Goal: Task Accomplishment & Management: Use online tool/utility

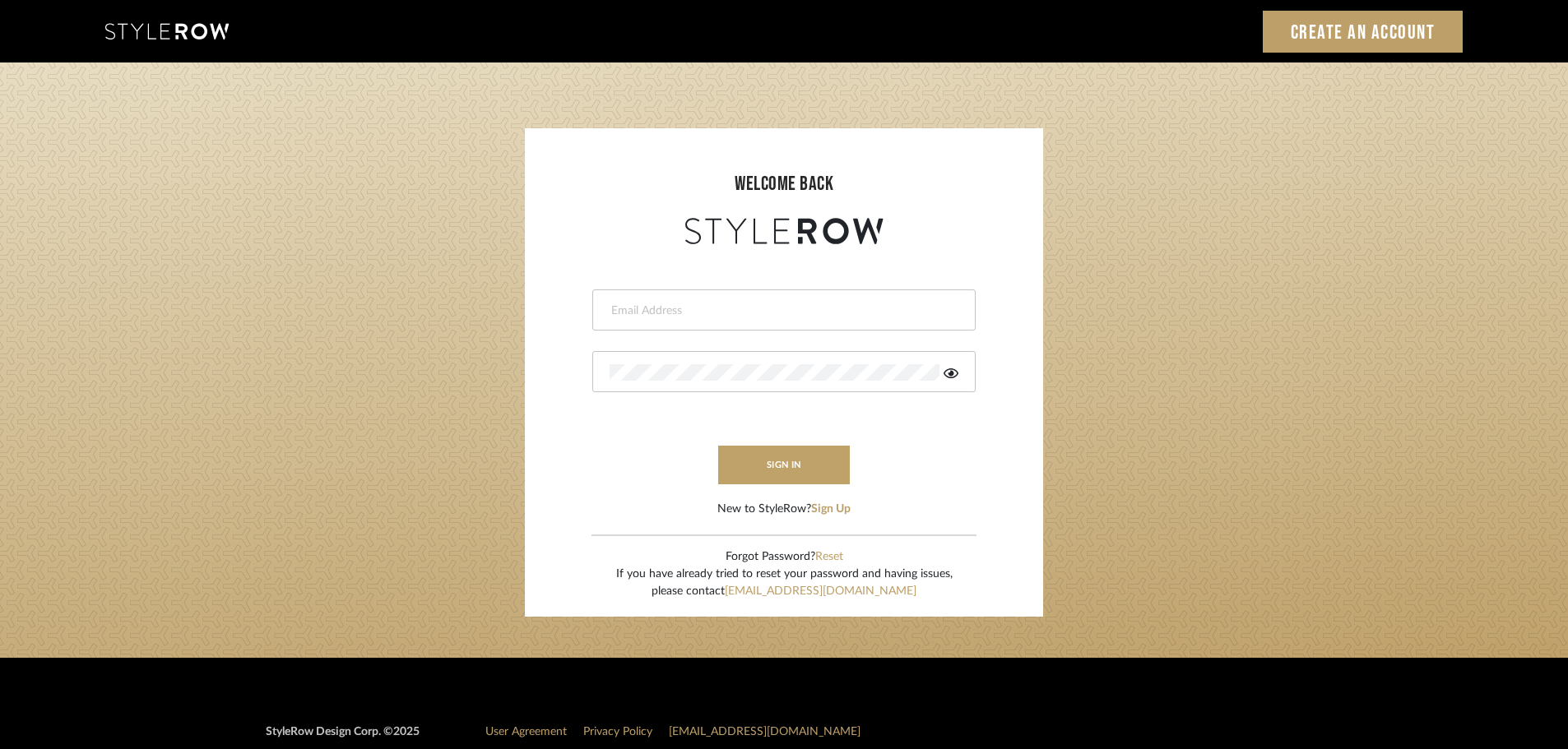
click at [653, 311] on input "email" at bounding box center [781, 311] width 345 height 17
type input "[DOMAIN_NAME][EMAIL_ADDRESS][DOMAIN_NAME]"
click at [759, 468] on button "sign in" at bounding box center [783, 465] width 131 height 38
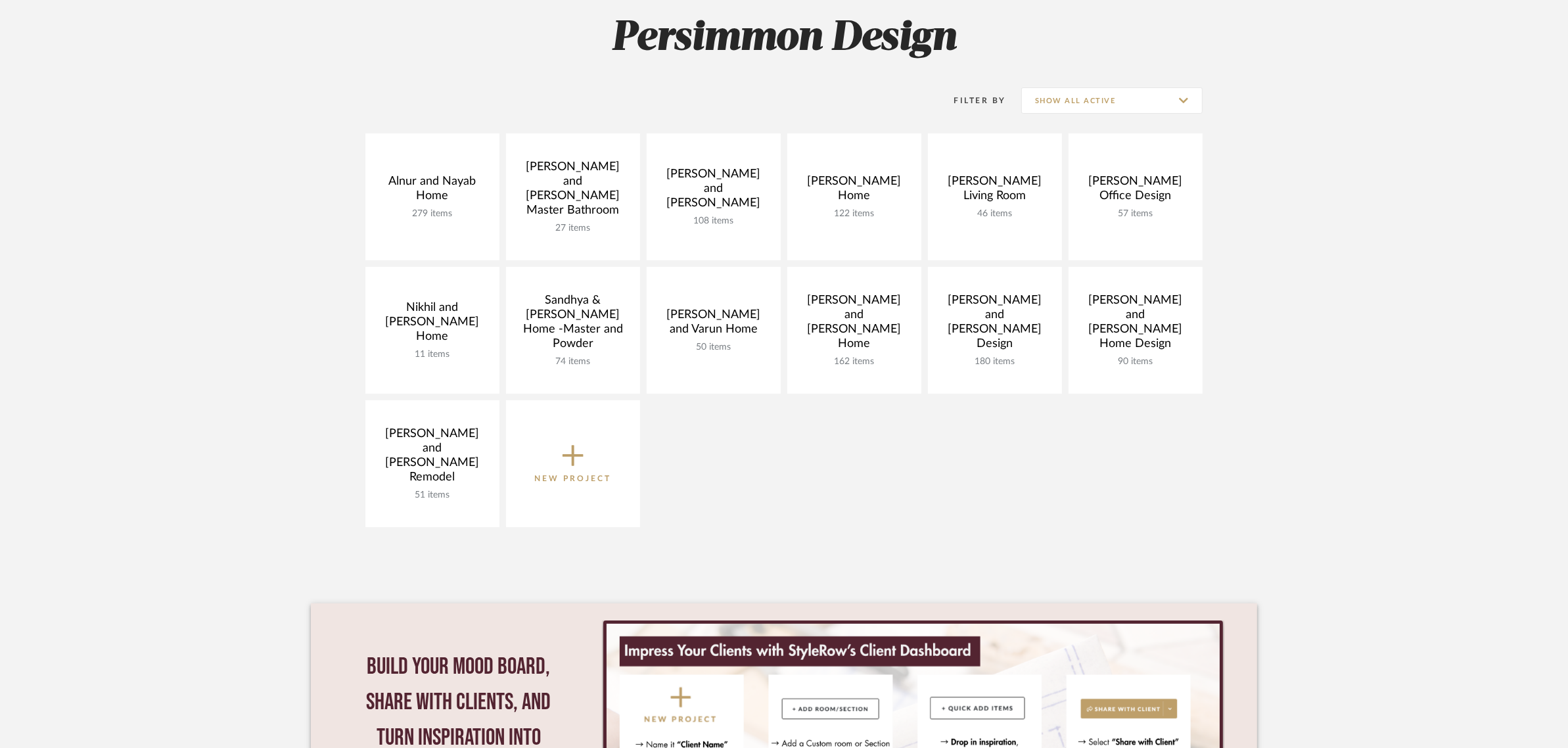
scroll to position [246, 0]
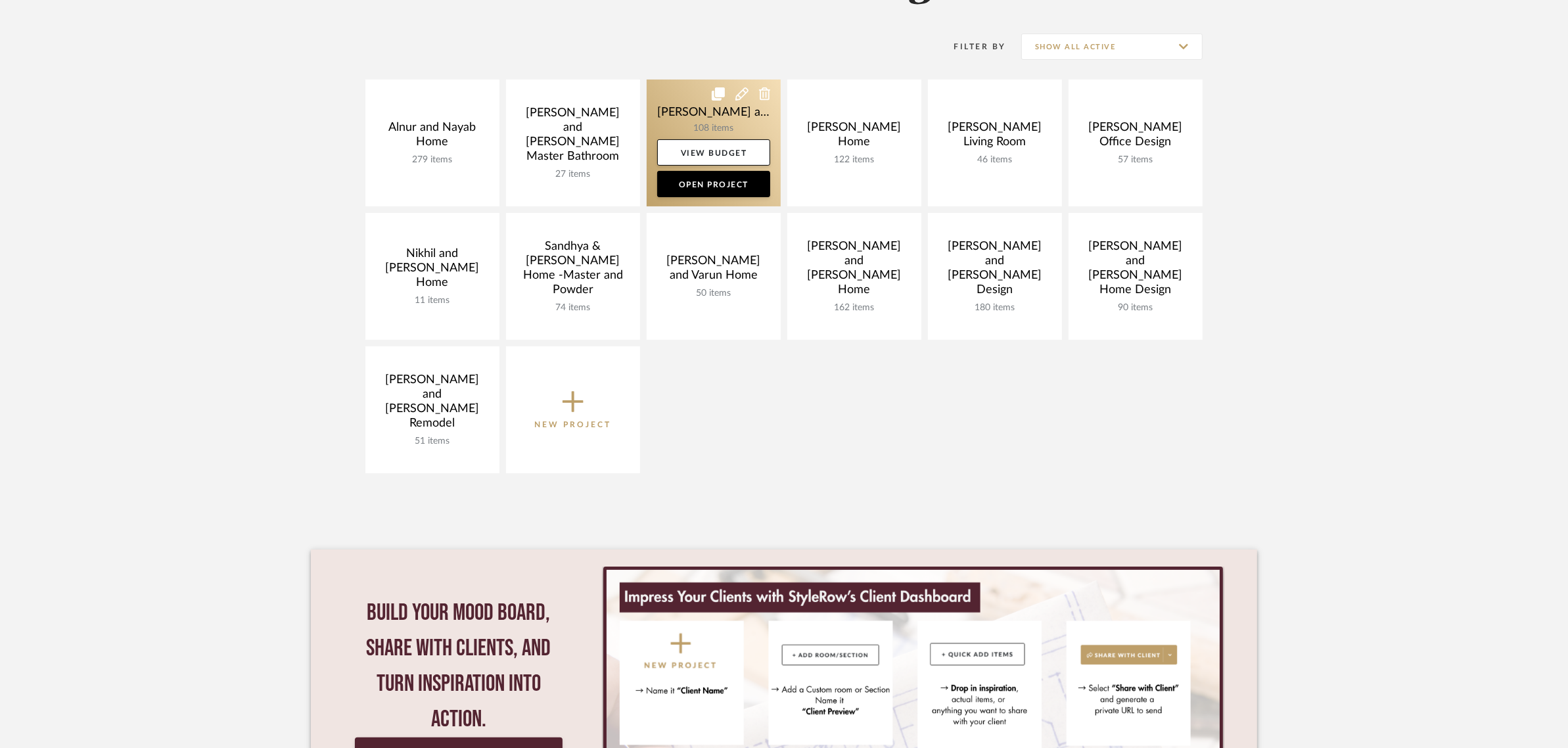
click at [678, 108] on link at bounding box center [713, 143] width 134 height 127
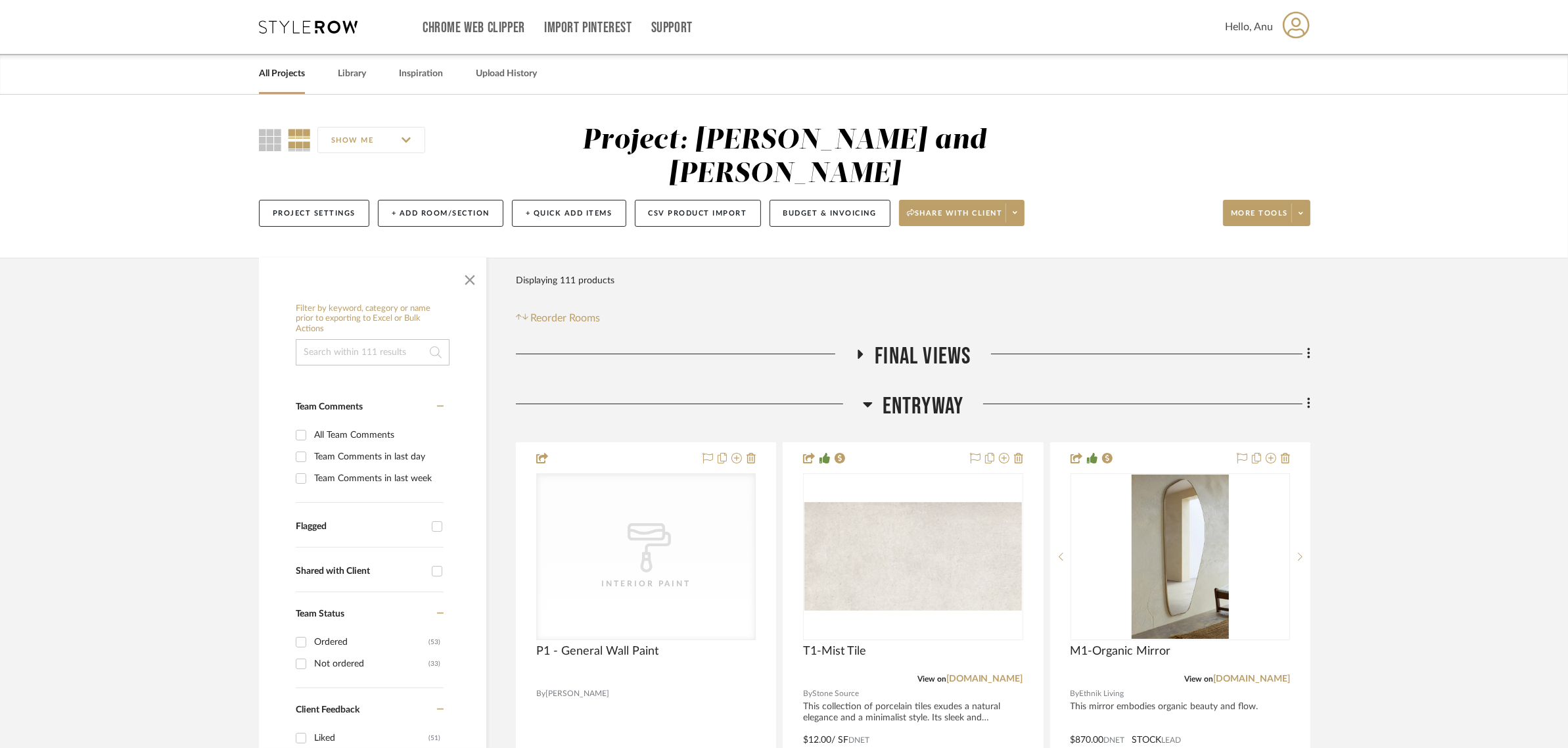
click at [300, 653] on input "Not ordered (33)" at bounding box center [301, 664] width 21 height 21
checkbox input "true"
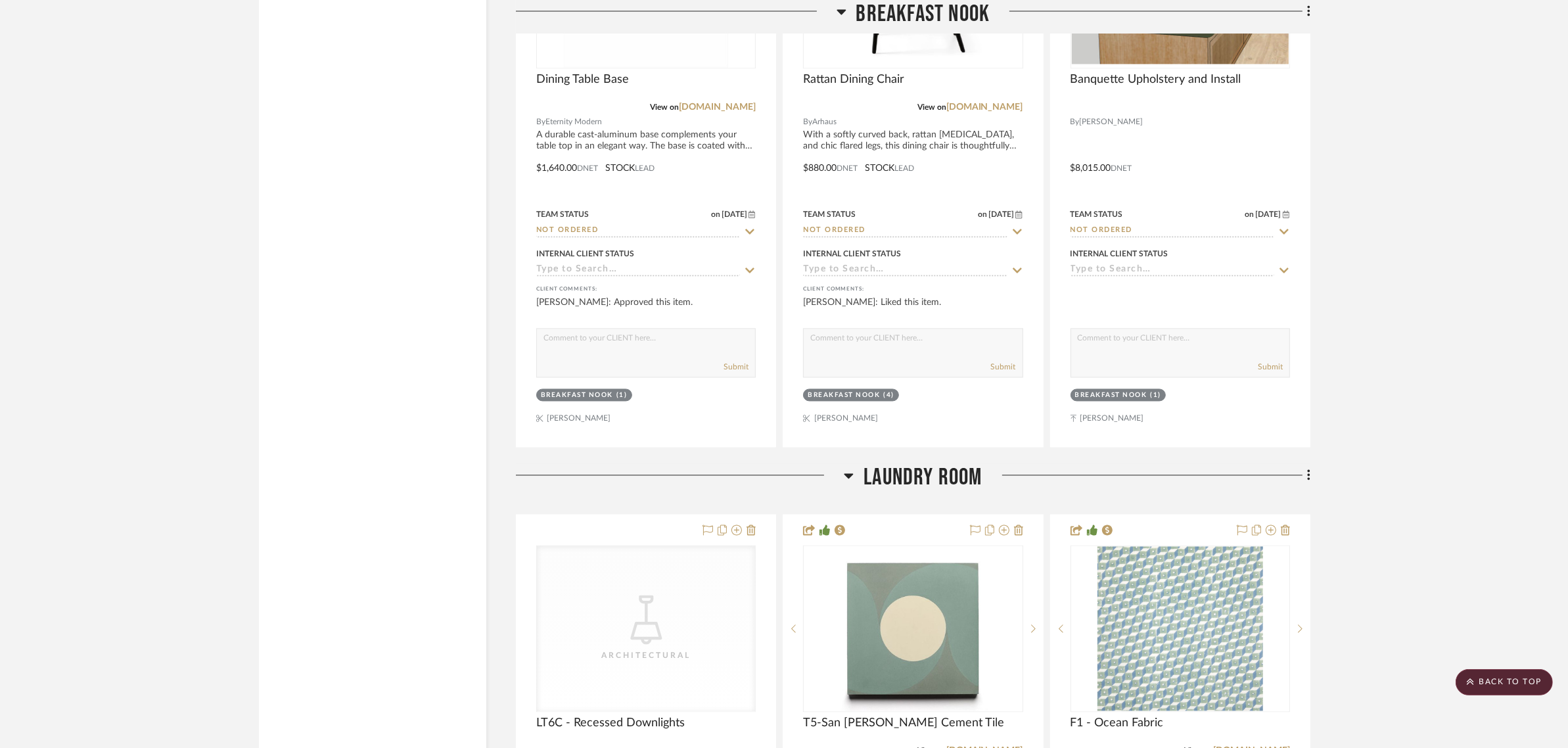
scroll to position [2914, 0]
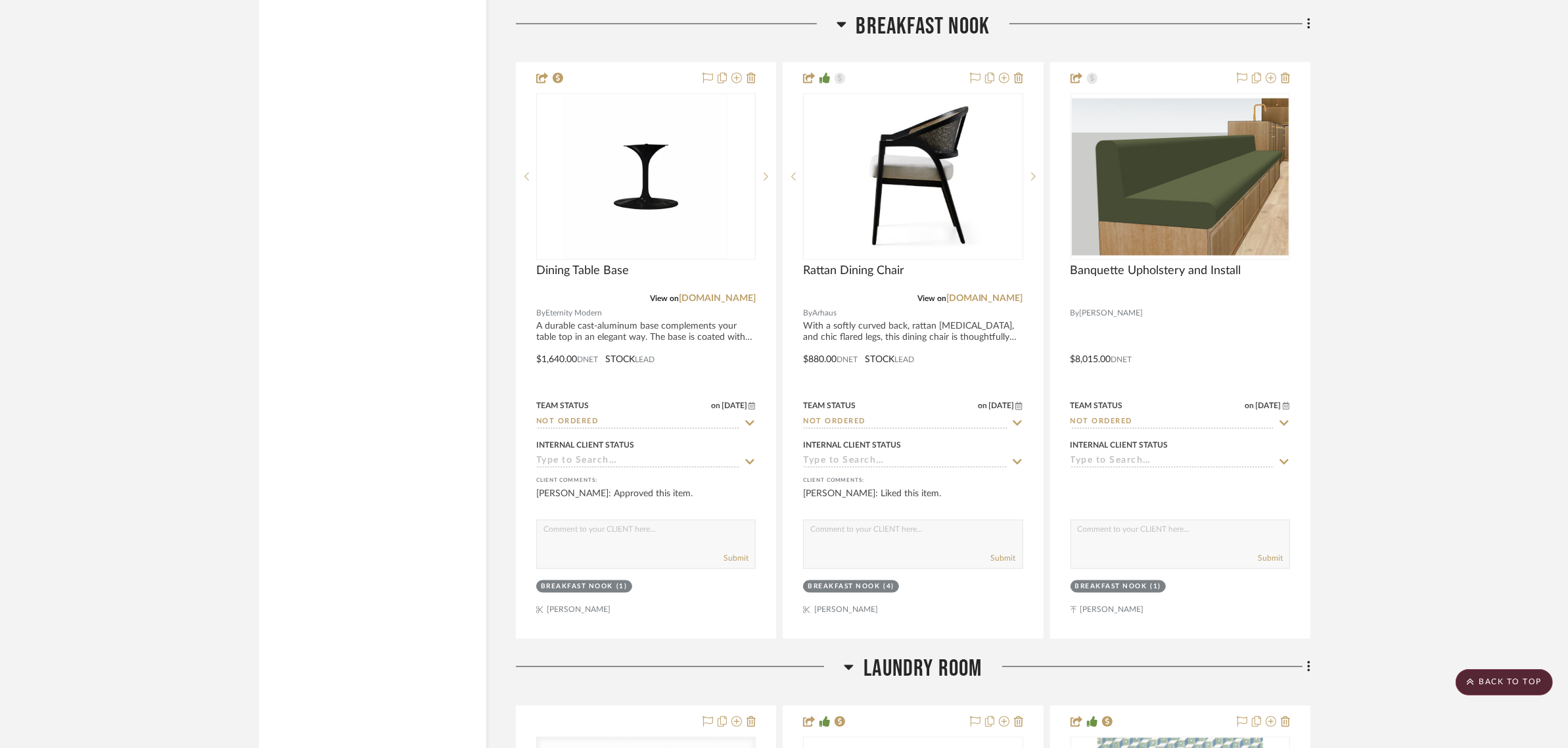
click at [222, 220] on project-details-page "SHOW ME Project: Joe and Melissa Home Project Settings + Add Room/Section + Qui…" at bounding box center [784, 470] width 1568 height 6579
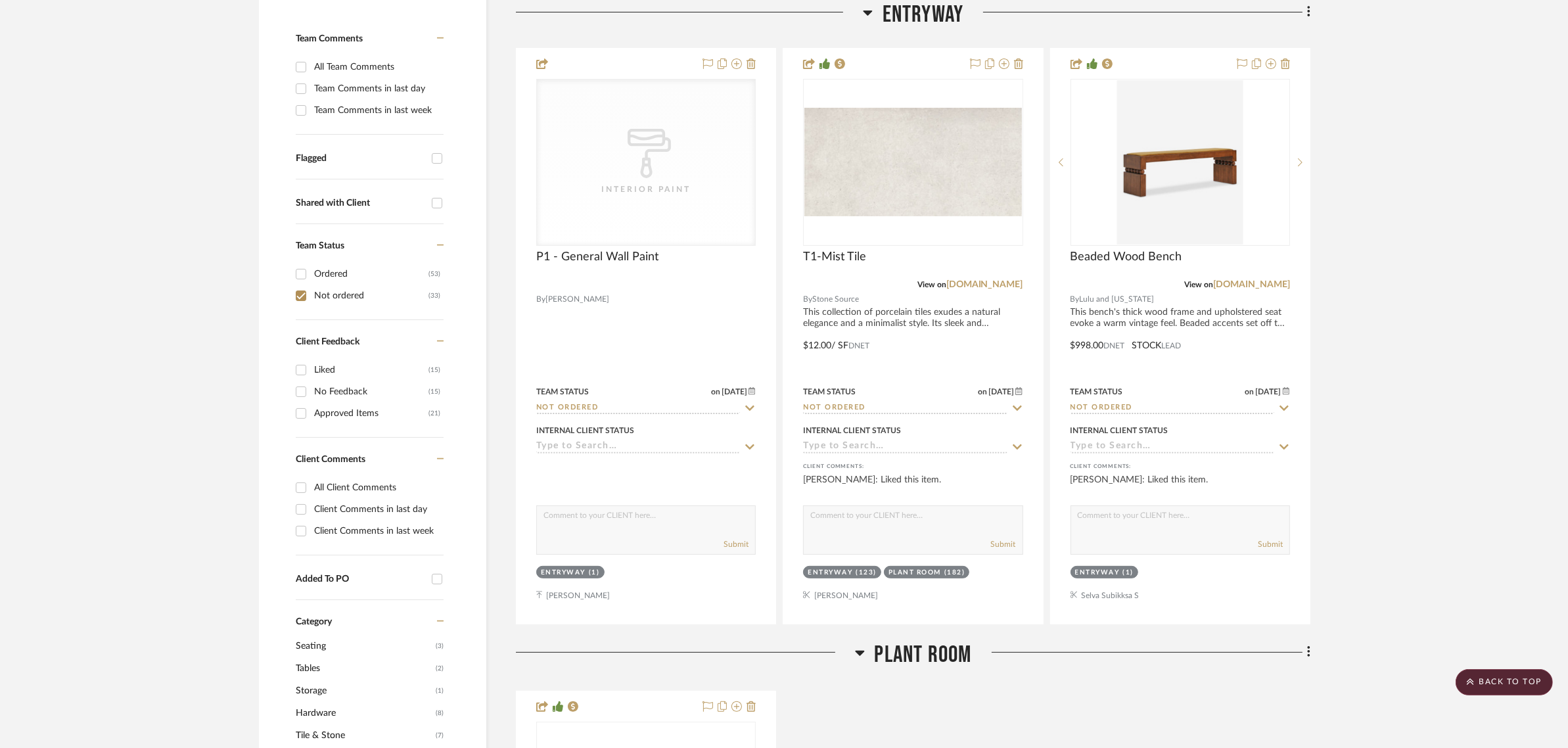
scroll to position [0, 0]
